Goal: Task Accomplishment & Management: Manage account settings

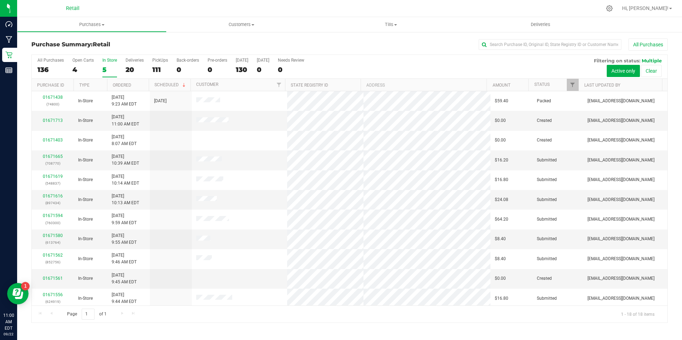
click at [103, 69] on div "5" at bounding box center [109, 70] width 15 height 8
click at [0, 0] on input "In Store 5" at bounding box center [0, 0] width 0 height 0
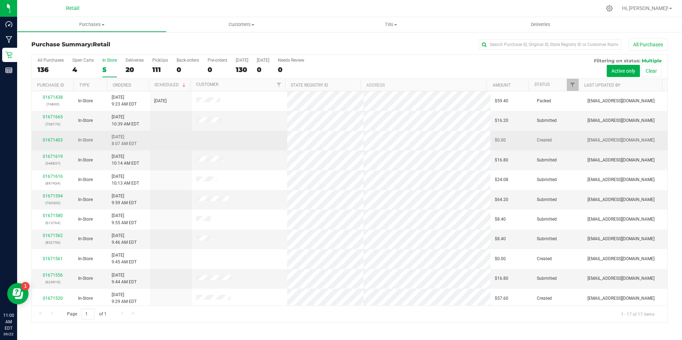
click at [54, 136] on td "01671403" at bounding box center [53, 141] width 42 height 20
click at [53, 140] on link "01671403" at bounding box center [53, 140] width 20 height 5
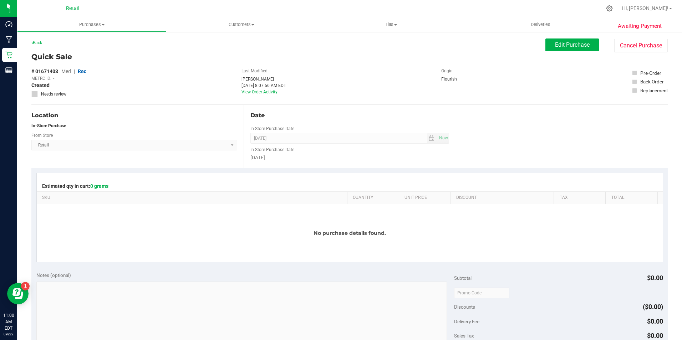
click at [618, 53] on div "Quick Sale # 01671403 Med | Rec METRC ID: - Created Needs review Last Modified …" at bounding box center [349, 77] width 636 height 53
click at [624, 45] on button "Cancel Purchase" at bounding box center [640, 46] width 53 height 14
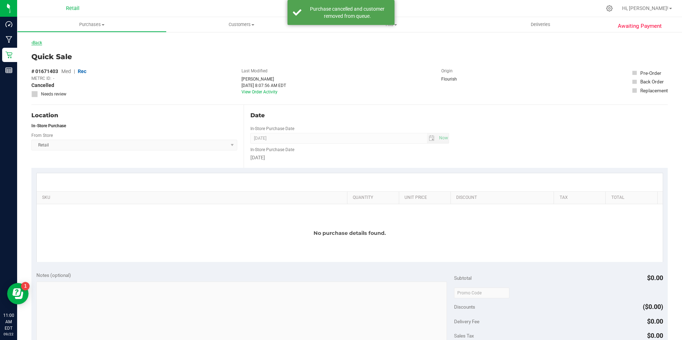
click at [42, 43] on link "Back" at bounding box center [36, 42] width 11 height 5
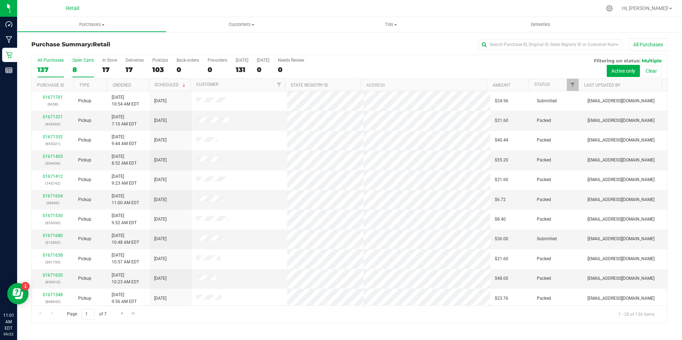
click at [84, 63] on label "Open Carts 8" at bounding box center [82, 68] width 21 height 20
click at [0, 0] on input "Open Carts 8" at bounding box center [0, 0] width 0 height 0
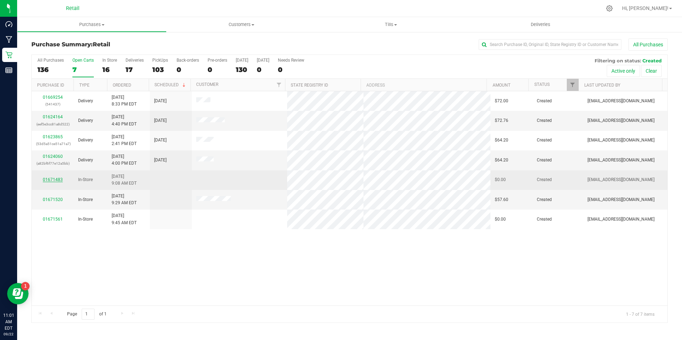
click at [53, 180] on link "01671483" at bounding box center [53, 179] width 20 height 5
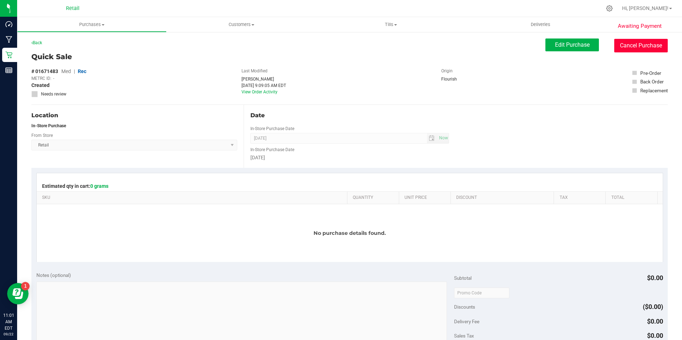
click at [637, 51] on button "Cancel Purchase" at bounding box center [640, 46] width 53 height 14
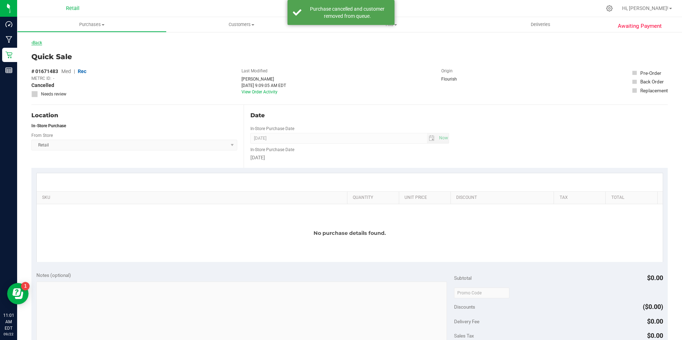
click at [41, 44] on link "Back" at bounding box center [36, 42] width 11 height 5
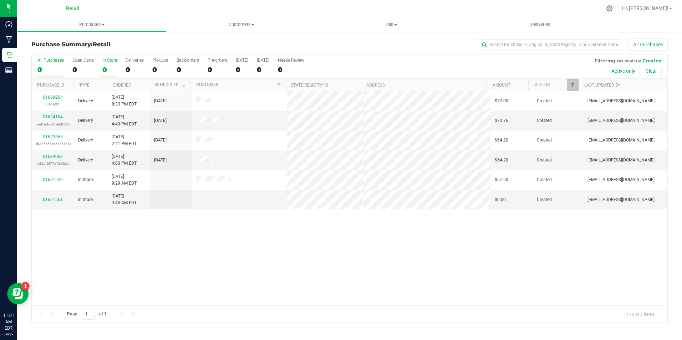
click at [112, 66] on div "0" at bounding box center [109, 70] width 15 height 8
click at [0, 0] on input "In Store 0" at bounding box center [0, 0] width 0 height 0
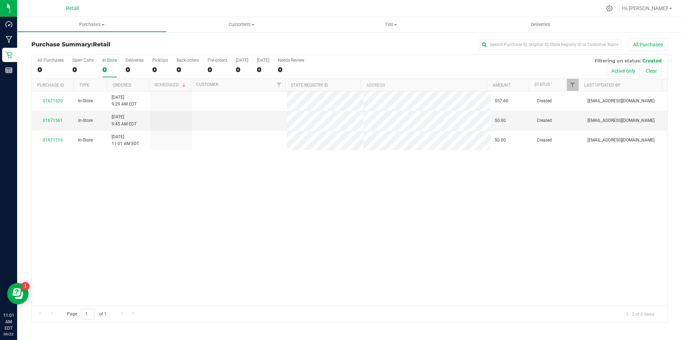
click at [112, 66] on div "0" at bounding box center [109, 70] width 15 height 8
click at [0, 0] on input "In Store 0" at bounding box center [0, 0] width 0 height 0
click at [106, 68] on div "2" at bounding box center [109, 70] width 15 height 8
click at [0, 0] on input "In Store 2" at bounding box center [0, 0] width 0 height 0
click at [62, 120] on link "01671561" at bounding box center [53, 120] width 20 height 5
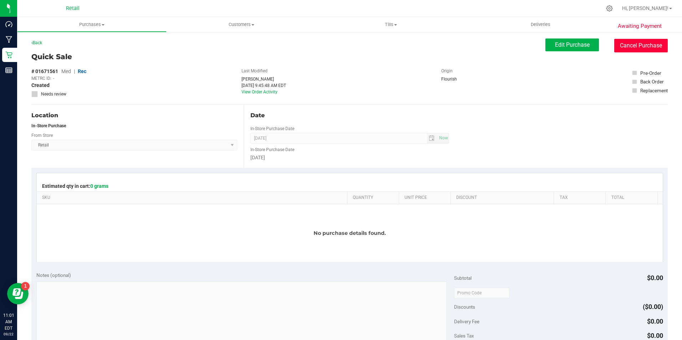
click at [614, 47] on button "Cancel Purchase" at bounding box center [640, 46] width 53 height 14
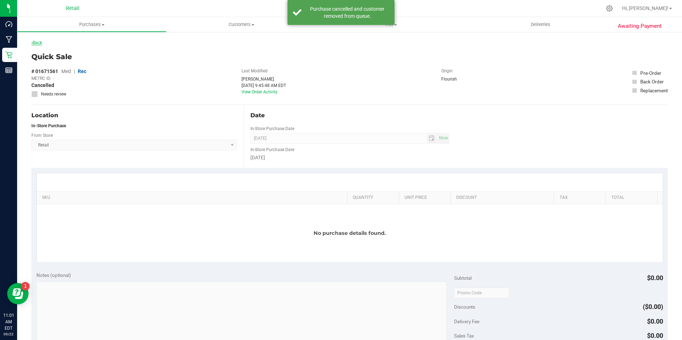
click at [38, 40] on link "Back" at bounding box center [36, 42] width 11 height 5
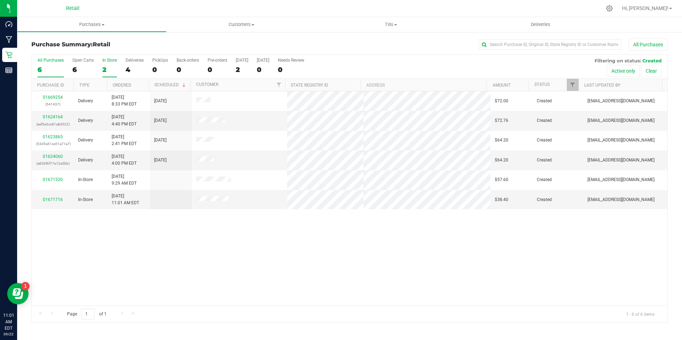
click at [102, 72] on div "2" at bounding box center [109, 70] width 15 height 8
click at [0, 0] on input "In Store 2" at bounding box center [0, 0] width 0 height 0
click at [102, 72] on div "2" at bounding box center [109, 70] width 15 height 8
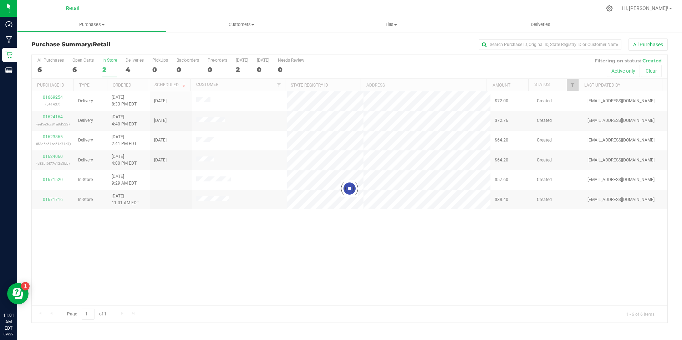
click at [0, 0] on input "In Store 2" at bounding box center [0, 0] width 0 height 0
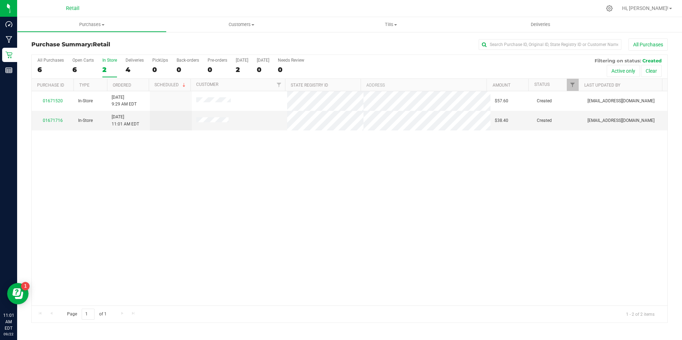
click at [95, 64] on div "All Purchases 6 Open Carts 6 In Store 2 Deliveries 4 PickUps 0 Back-orders 0 Pr…" at bounding box center [349, 67] width 635 height 24
click at [97, 64] on div "All Purchases 6 Open Carts 6 In Store 2 Deliveries 4 PickUps 0 Back-orders 0 Pr…" at bounding box center [349, 67] width 635 height 24
click at [110, 66] on div "2" at bounding box center [109, 70] width 15 height 8
click at [0, 0] on input "In Store 2" at bounding box center [0, 0] width 0 height 0
click at [110, 66] on div "2" at bounding box center [109, 70] width 15 height 8
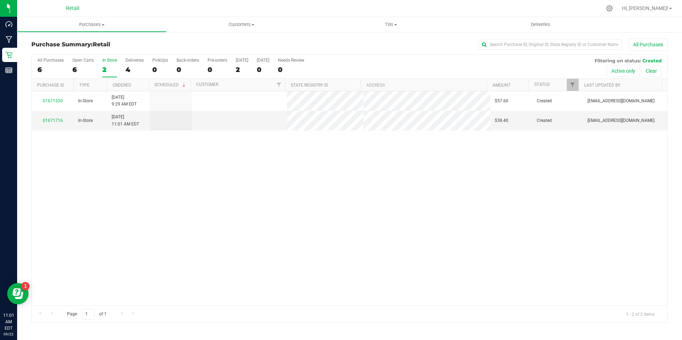
click at [0, 0] on input "In Store 2" at bounding box center [0, 0] width 0 height 0
click at [110, 66] on div "2" at bounding box center [109, 70] width 15 height 8
click at [0, 0] on input "In Store 2" at bounding box center [0, 0] width 0 height 0
click at [110, 66] on div "2" at bounding box center [109, 70] width 15 height 8
click at [0, 0] on input "In Store 2" at bounding box center [0, 0] width 0 height 0
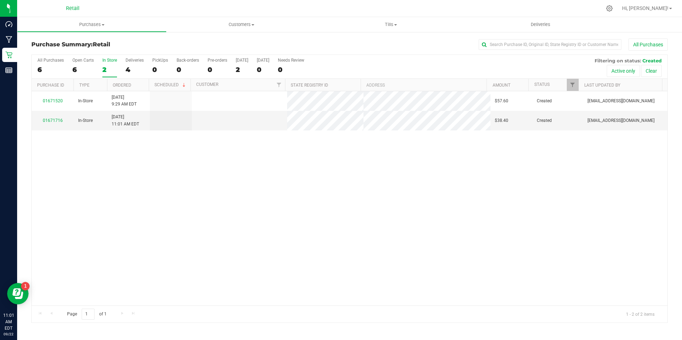
click at [110, 66] on div "2" at bounding box center [109, 70] width 15 height 8
click at [0, 0] on input "In Store 2" at bounding box center [0, 0] width 0 height 0
click at [110, 66] on div "2" at bounding box center [109, 70] width 15 height 8
click at [0, 0] on input "In Store 2" at bounding box center [0, 0] width 0 height 0
click at [88, 67] on div "6" at bounding box center [82, 70] width 21 height 8
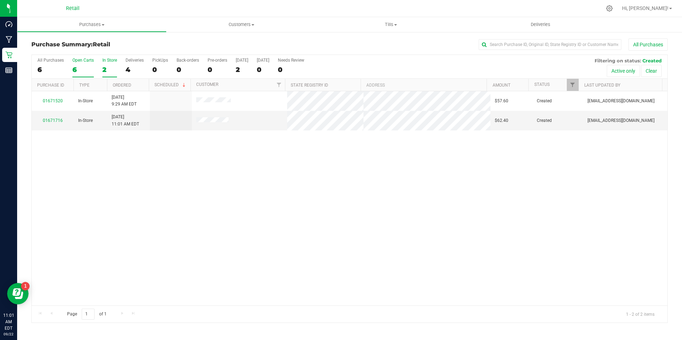
click at [0, 0] on input "Open Carts 6" at bounding box center [0, 0] width 0 height 0
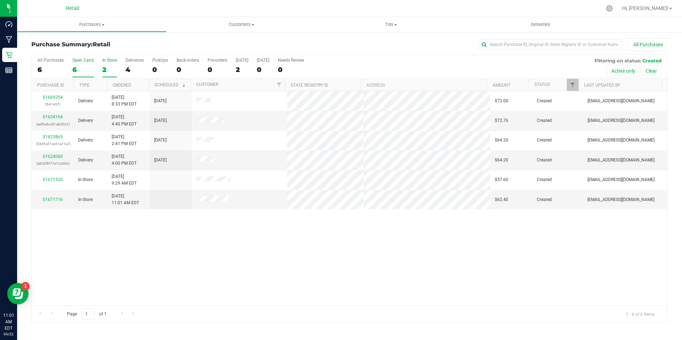
click at [103, 67] on div "2" at bounding box center [109, 70] width 15 height 8
click at [0, 0] on input "In Store 2" at bounding box center [0, 0] width 0 height 0
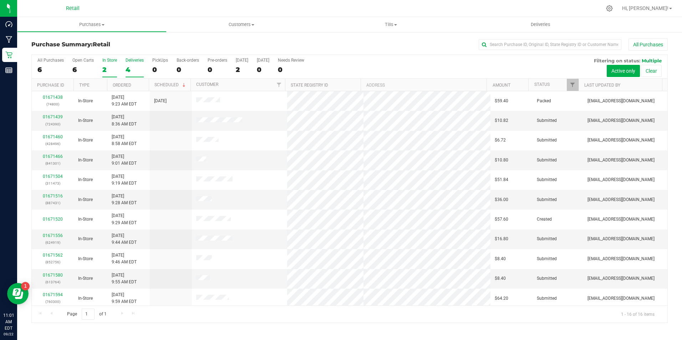
click at [132, 63] on label "Deliveries 4" at bounding box center [134, 68] width 18 height 20
click at [0, 0] on input "Deliveries 4" at bounding box center [0, 0] width 0 height 0
click at [111, 68] on div "2" at bounding box center [109, 70] width 15 height 8
click at [0, 0] on input "In Store 2" at bounding box center [0, 0] width 0 height 0
